Goal: Information Seeking & Learning: Learn about a topic

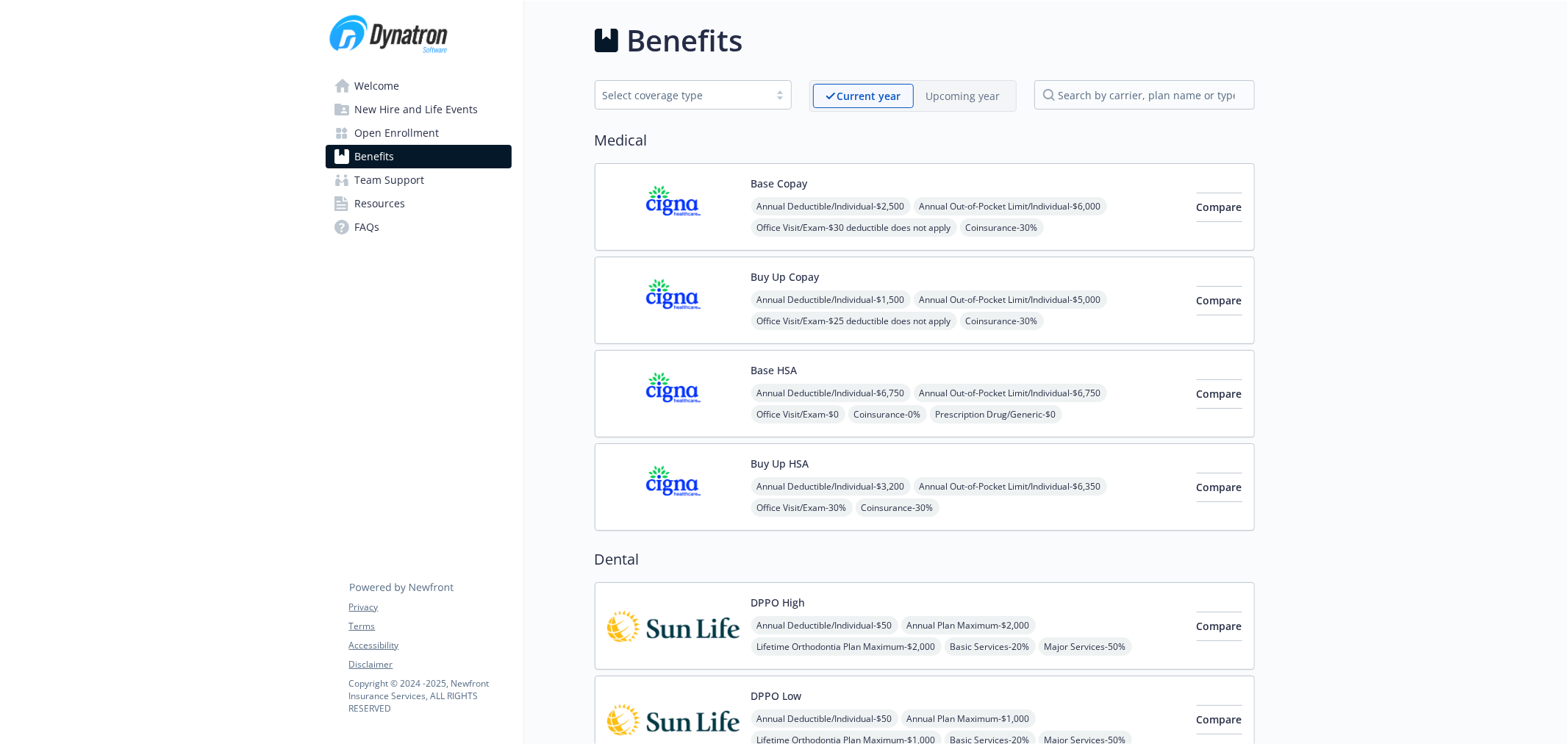
scroll to position [408, 0]
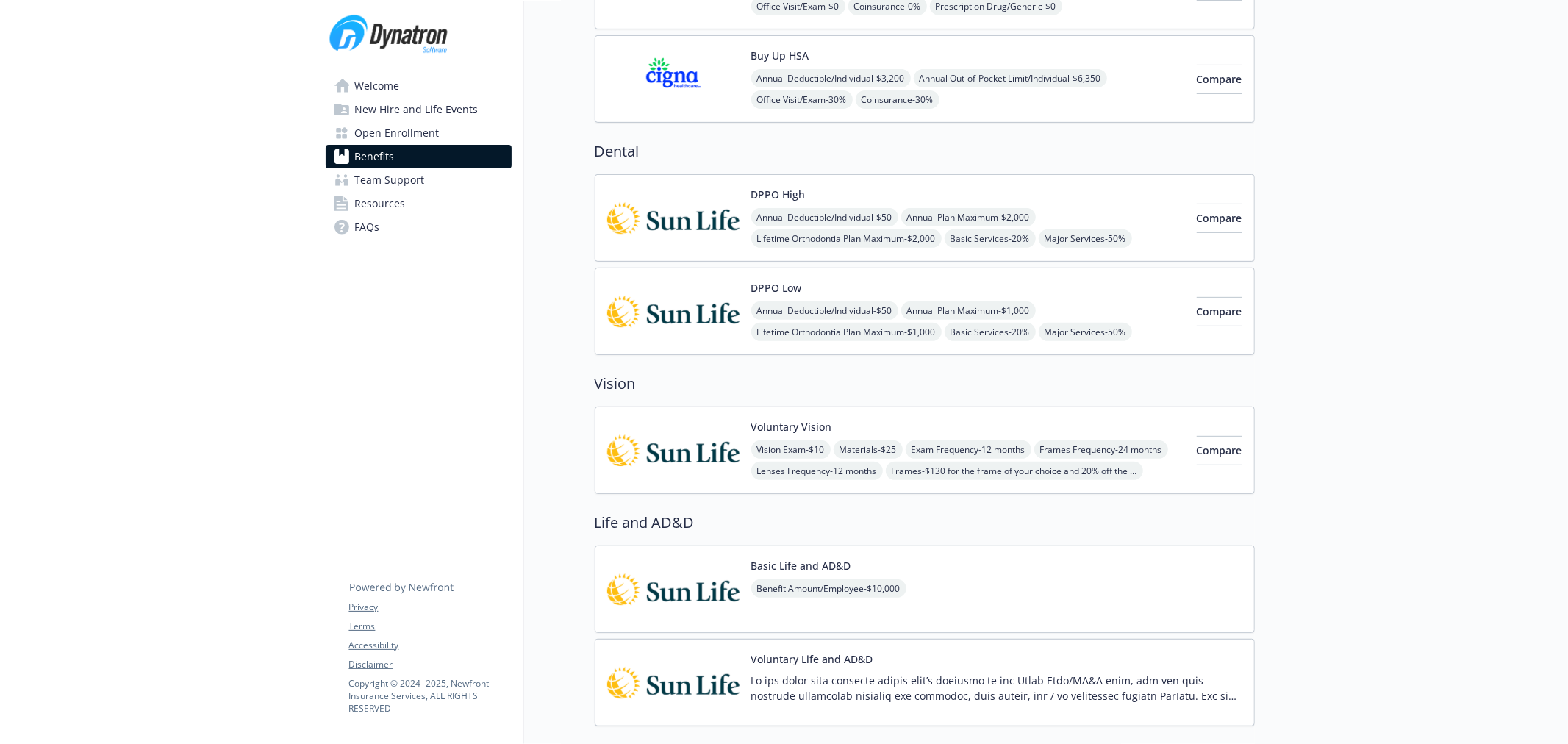
click at [692, 234] on img at bounding box center [674, 218] width 133 height 63
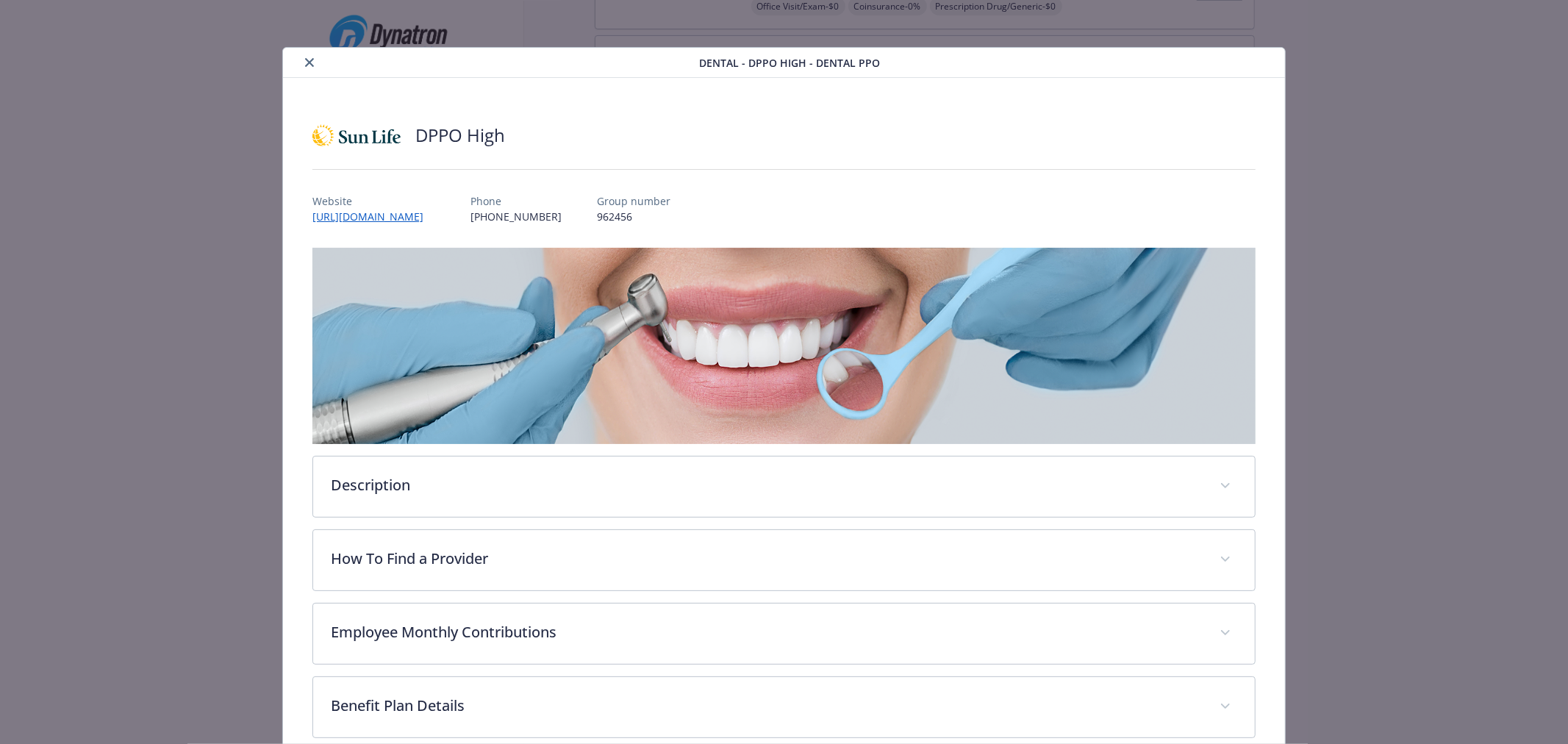
scroll to position [44, 0]
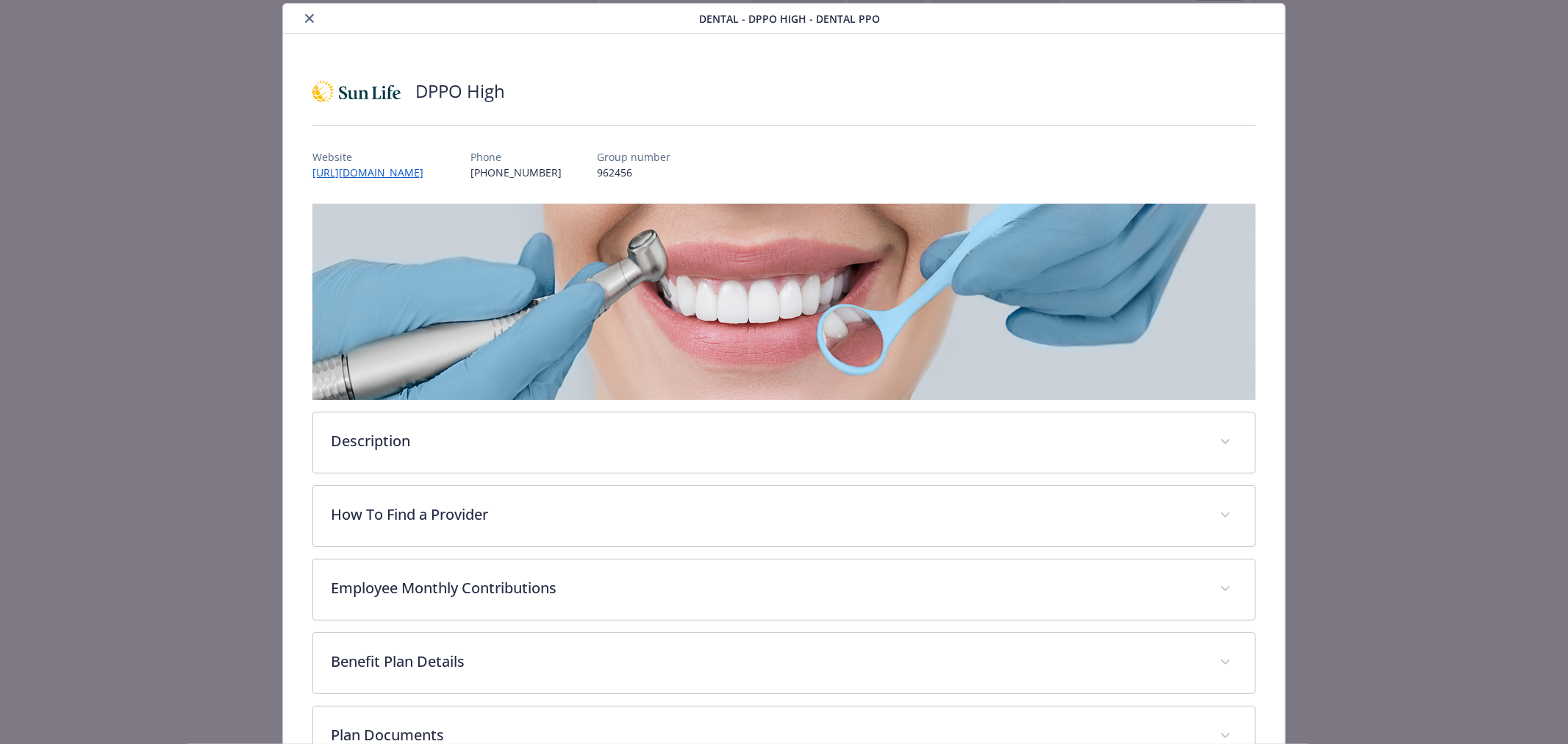
drag, startPoint x: 311, startPoint y: 14, endPoint x: 344, endPoint y: 48, distance: 47.4
click at [311, 15] on icon "close" at bounding box center [309, 19] width 9 height 9
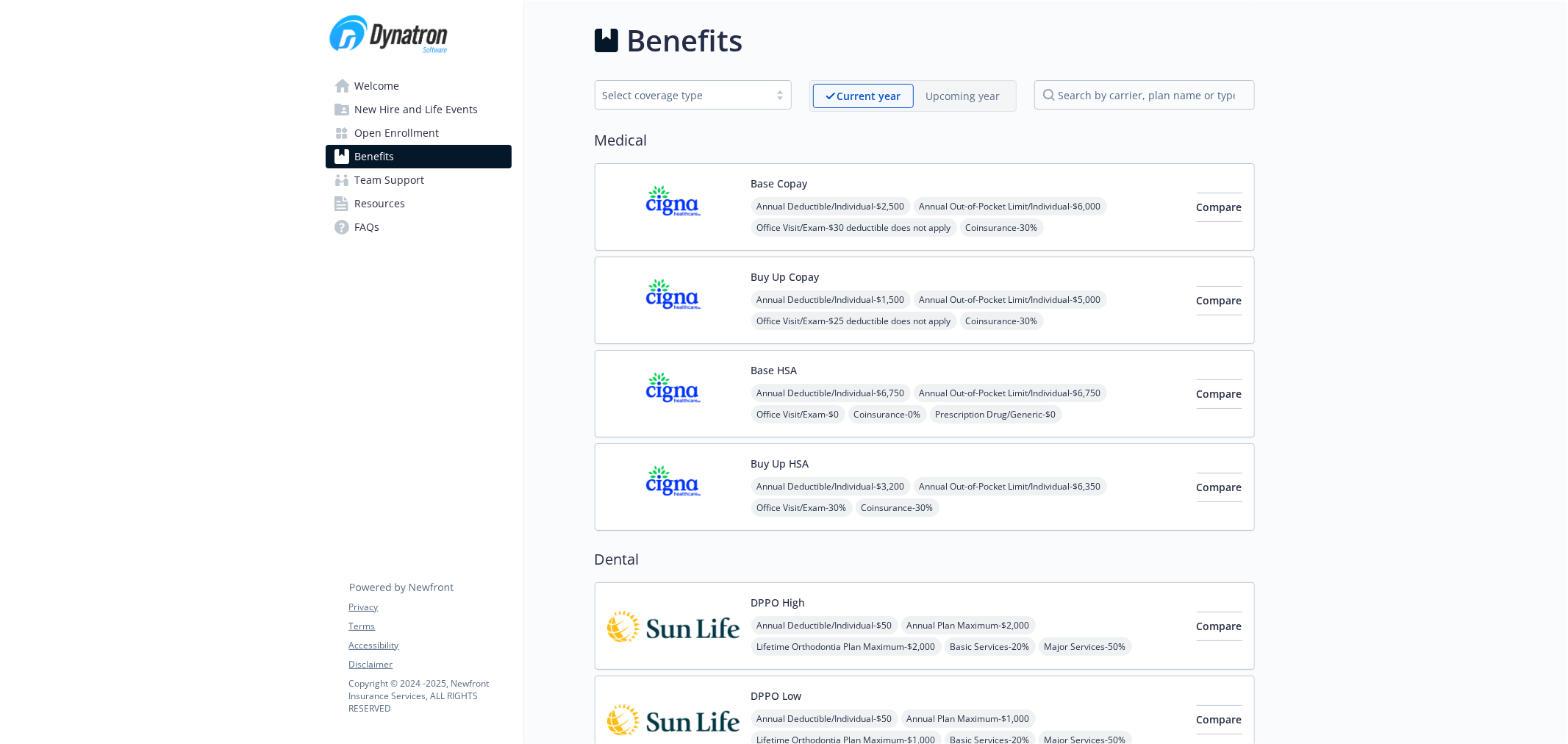
click at [943, 96] on p "Upcoming year" at bounding box center [963, 95] width 74 height 15
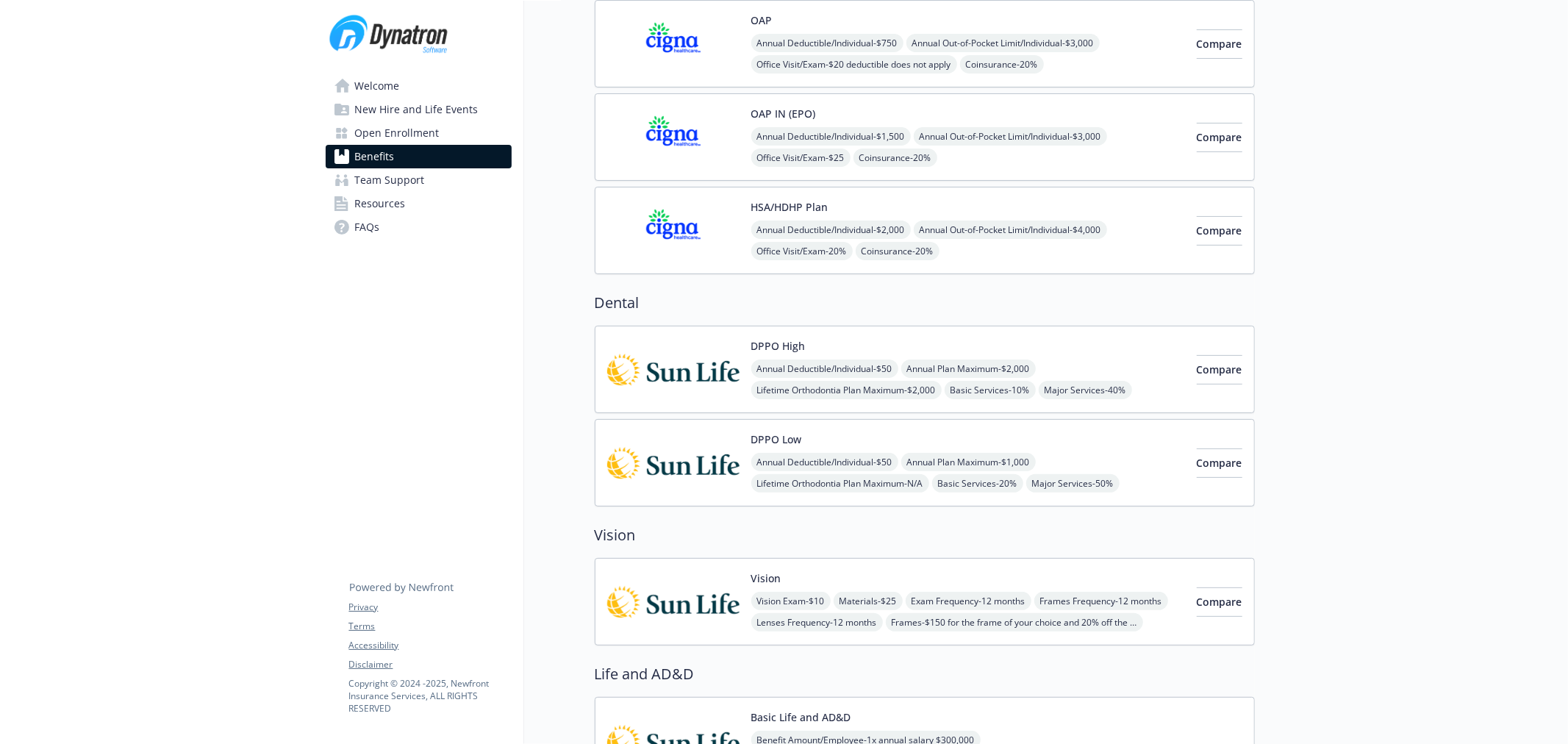
click at [680, 375] on img at bounding box center [674, 370] width 133 height 63
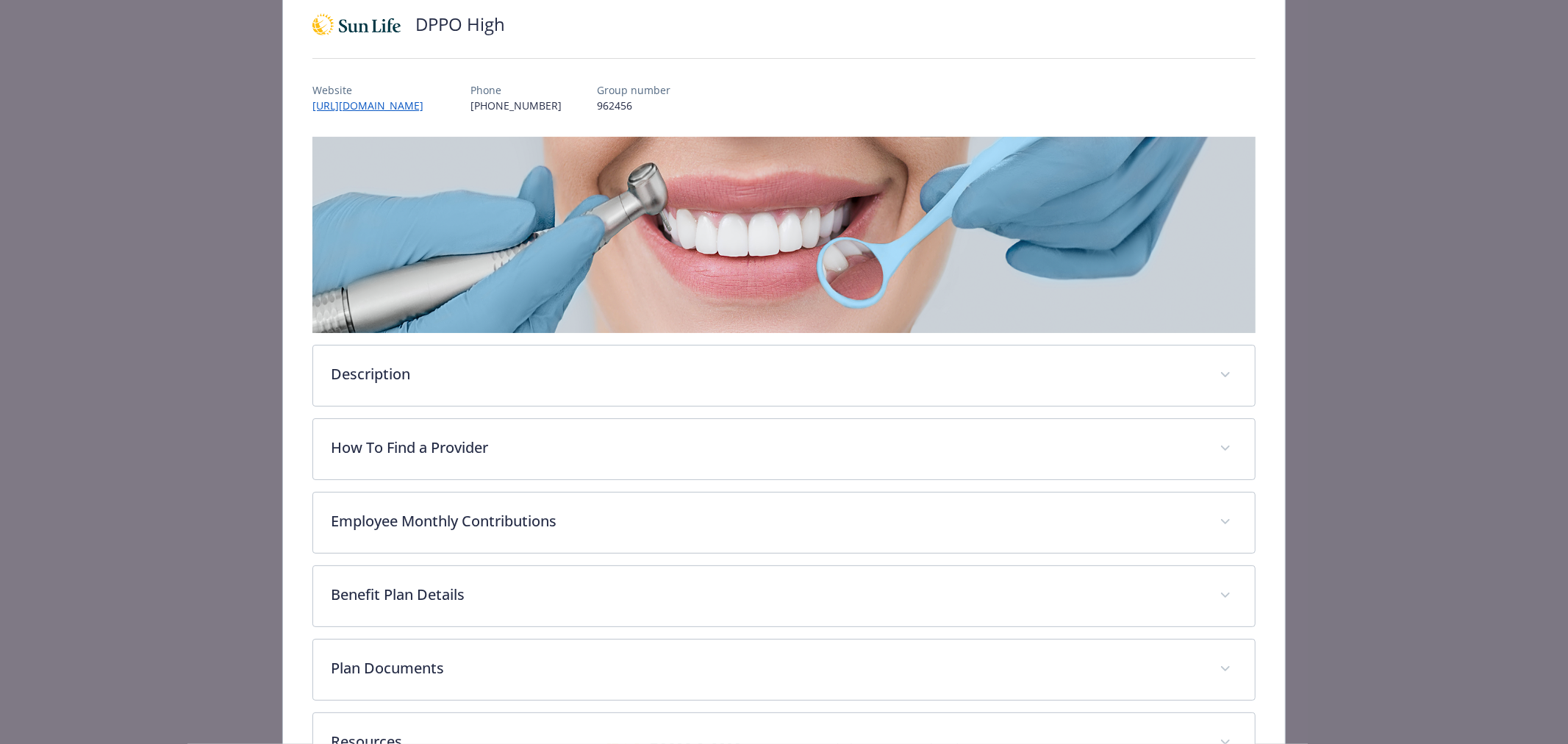
scroll to position [223, 0]
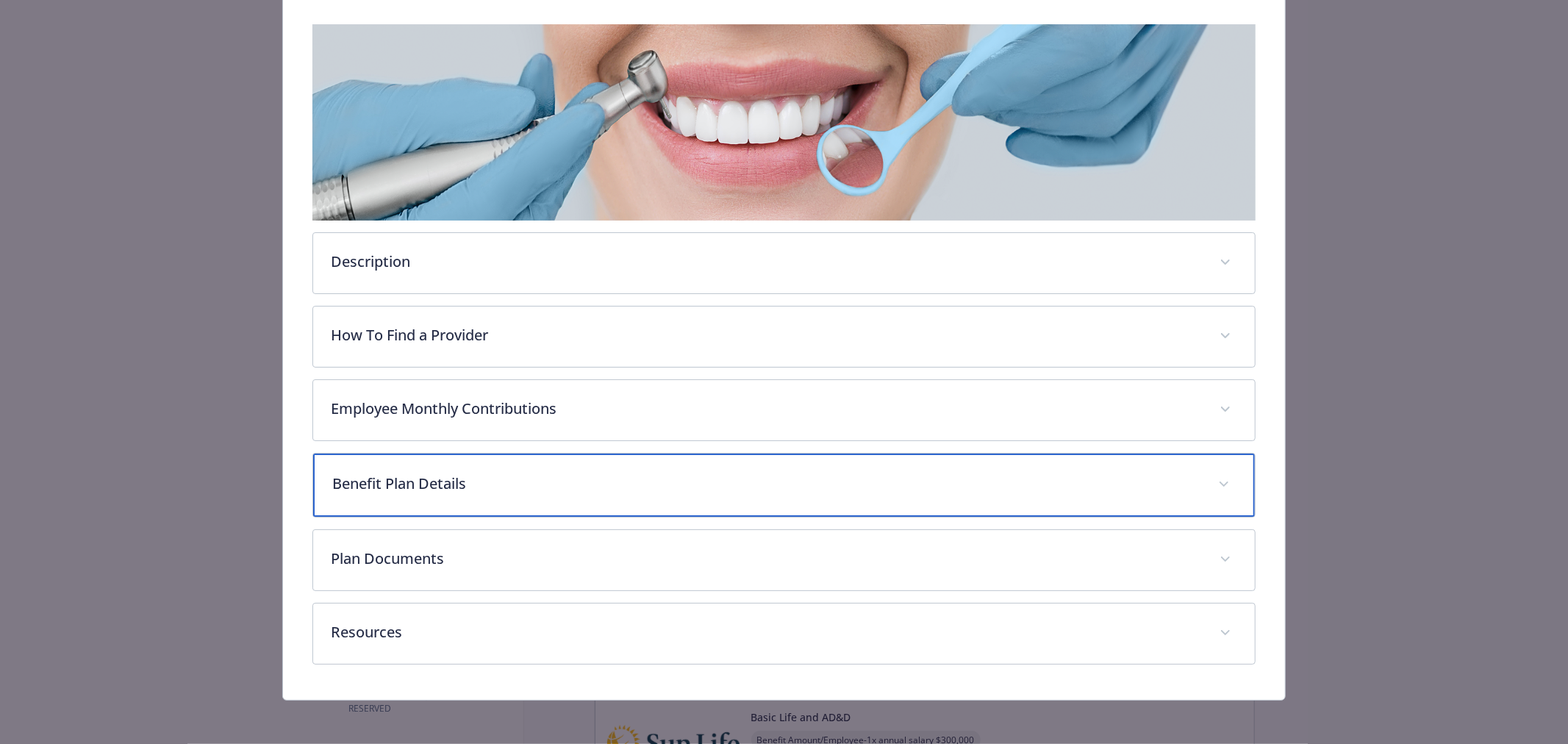
click at [446, 503] on div "Benefit Plan Details" at bounding box center [784, 486] width 942 height 63
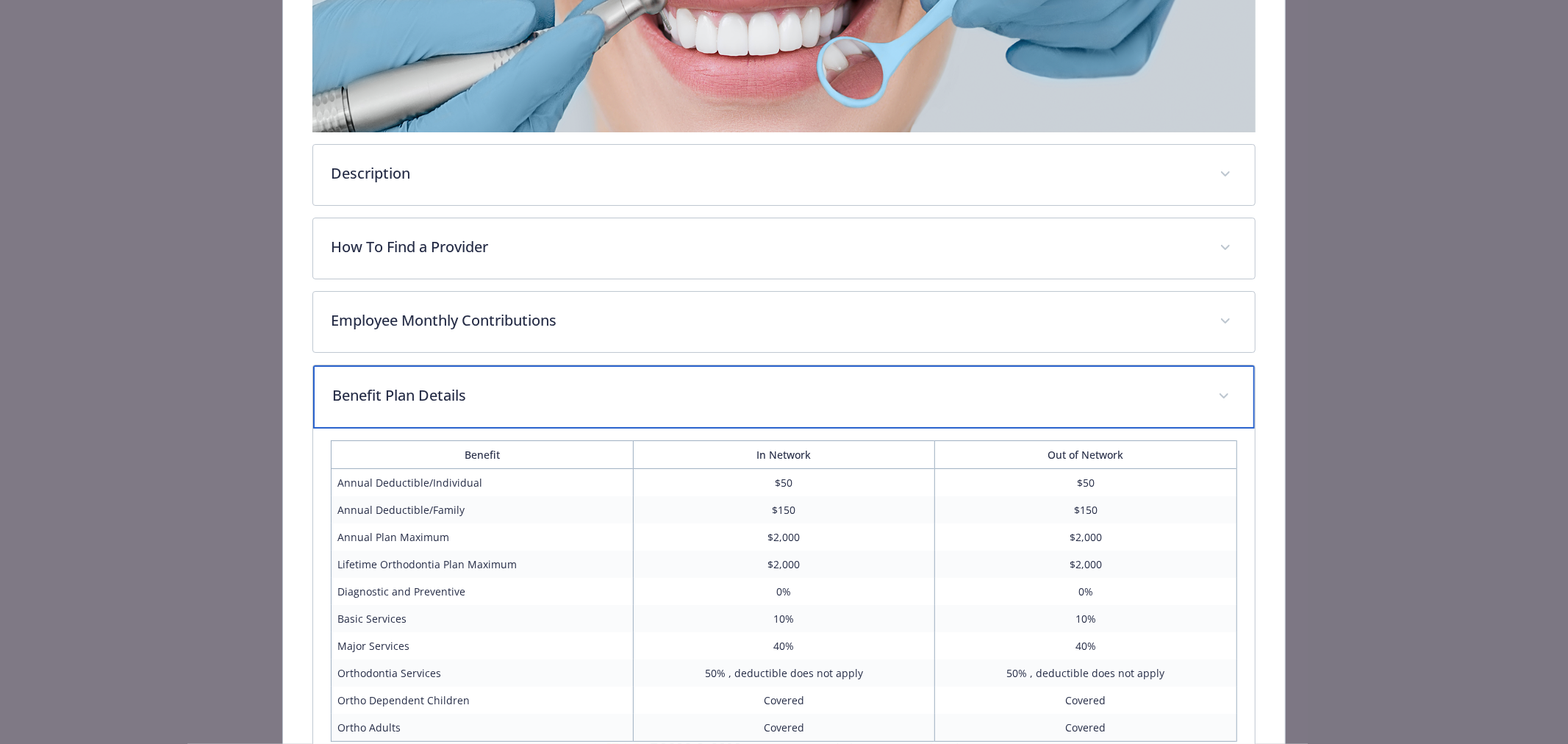
scroll to position [550, 0]
